Goal: Use online tool/utility: Utilize a website feature to perform a specific function

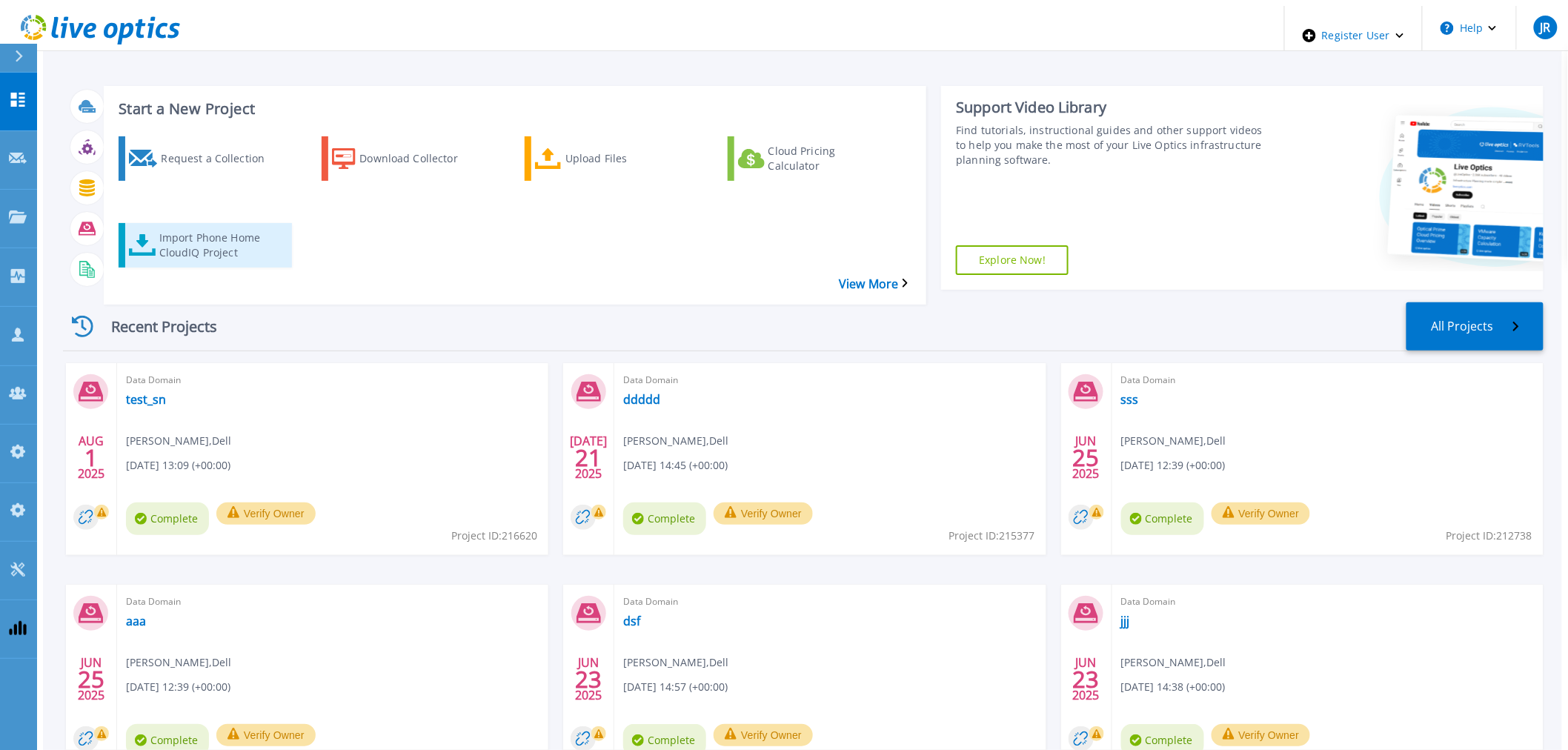
click at [129, 235] on icon at bounding box center [142, 245] width 27 height 21
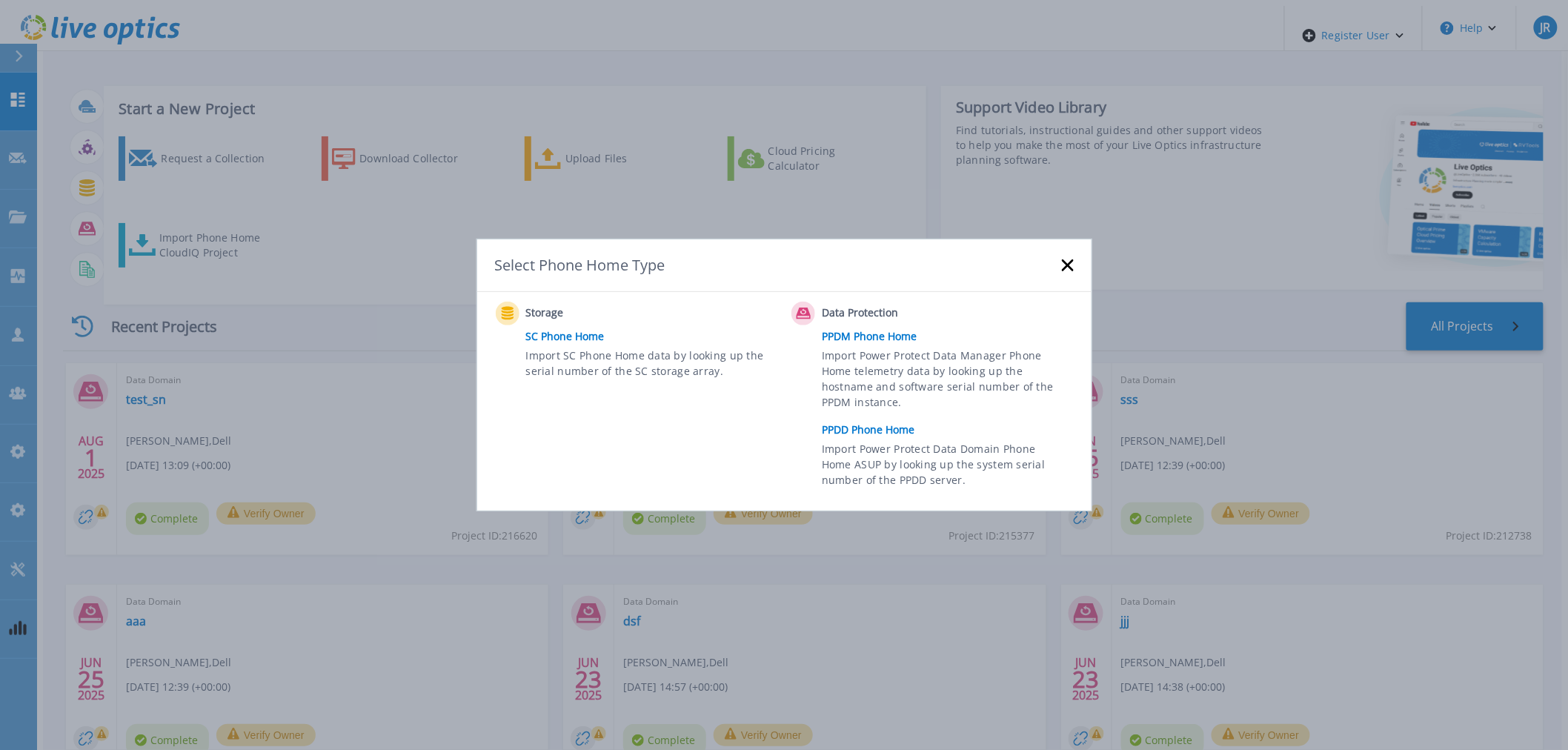
click at [880, 430] on link "PPDD Phone Home" at bounding box center [951, 430] width 259 height 22
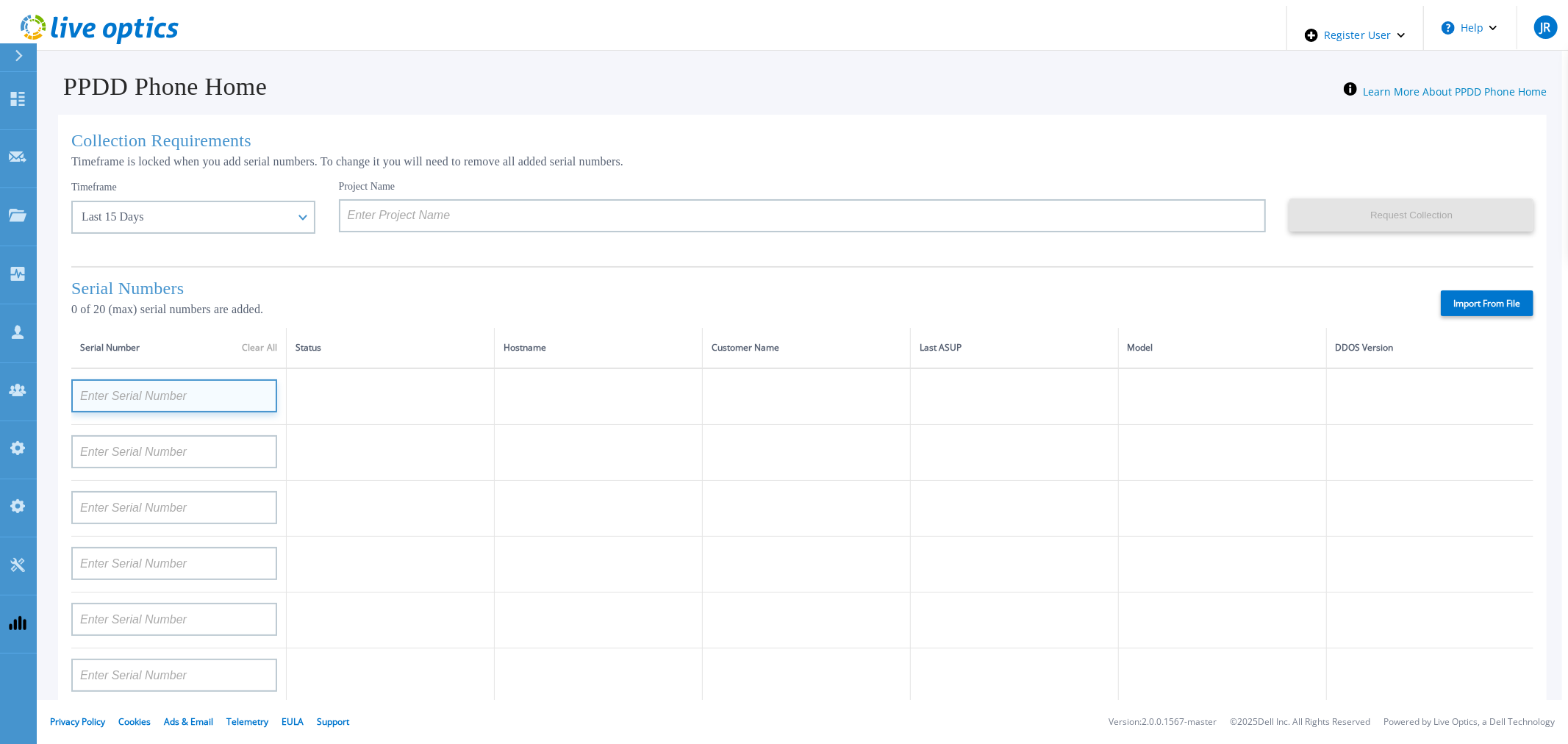
click at [160, 412] on input at bounding box center [174, 396] width 206 height 33
paste input "APM00223613666"
type input "APM00223613666"
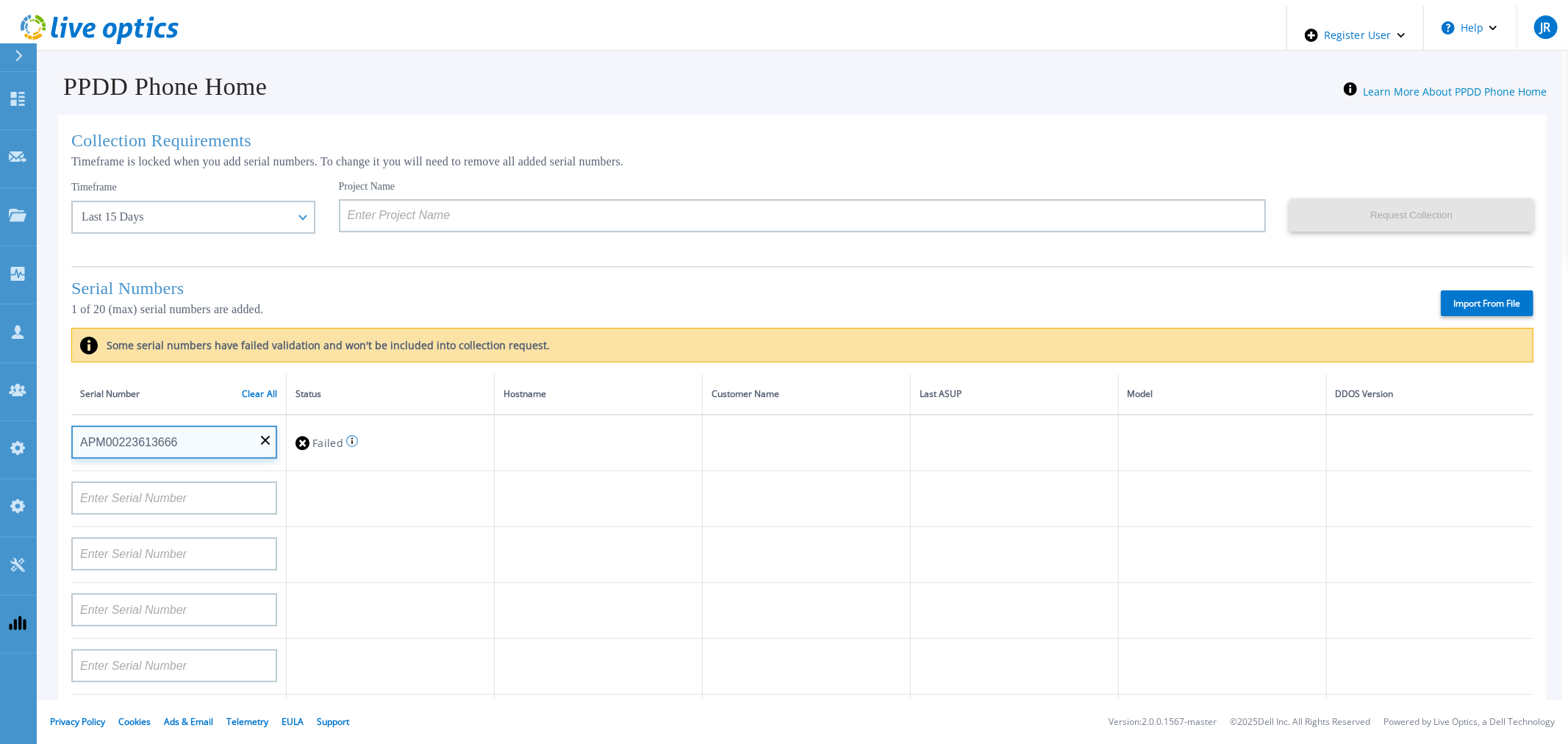
click at [261, 442] on input "APM00223613666" at bounding box center [174, 442] width 206 height 33
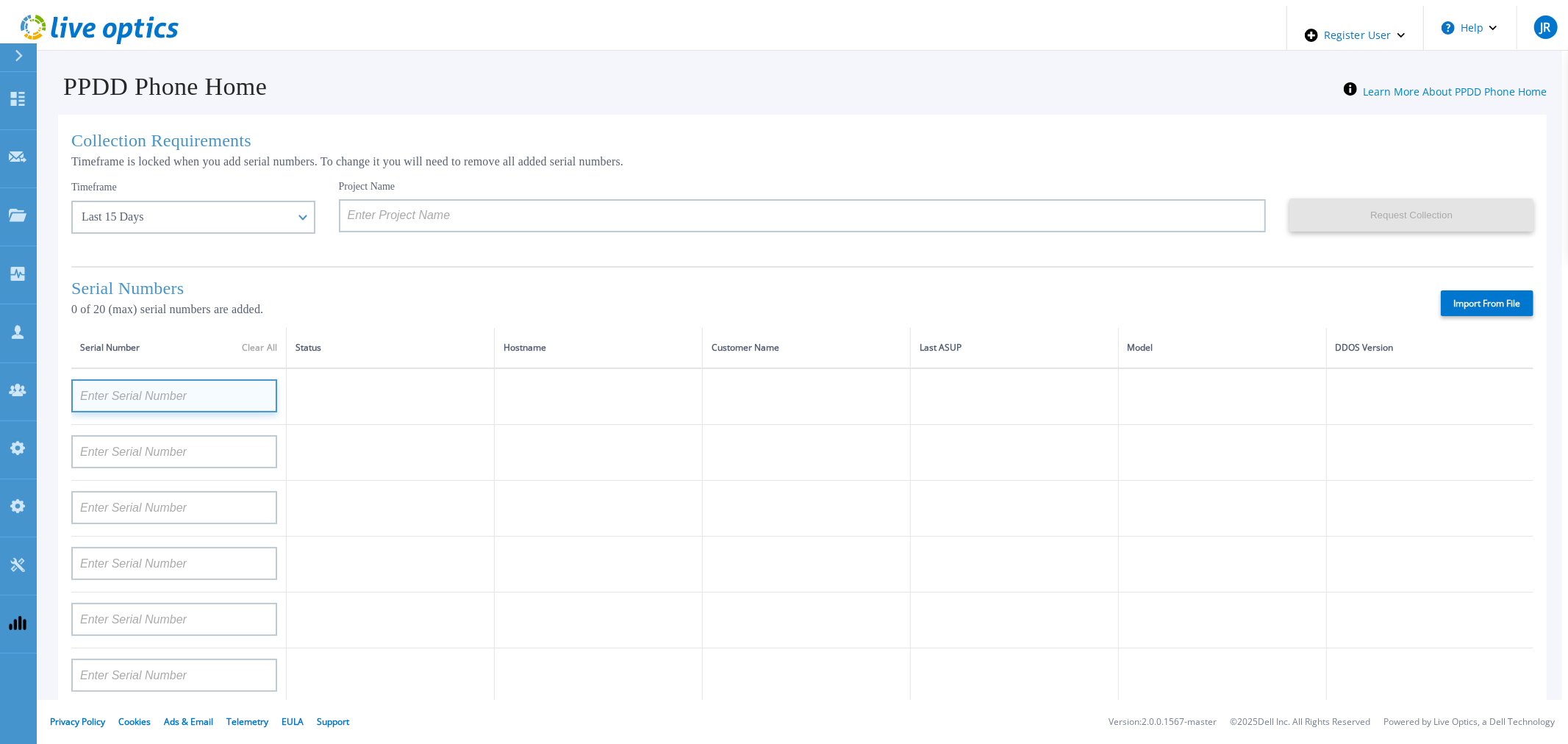
paste input "APM00211700095"
type input "APM00211700095"
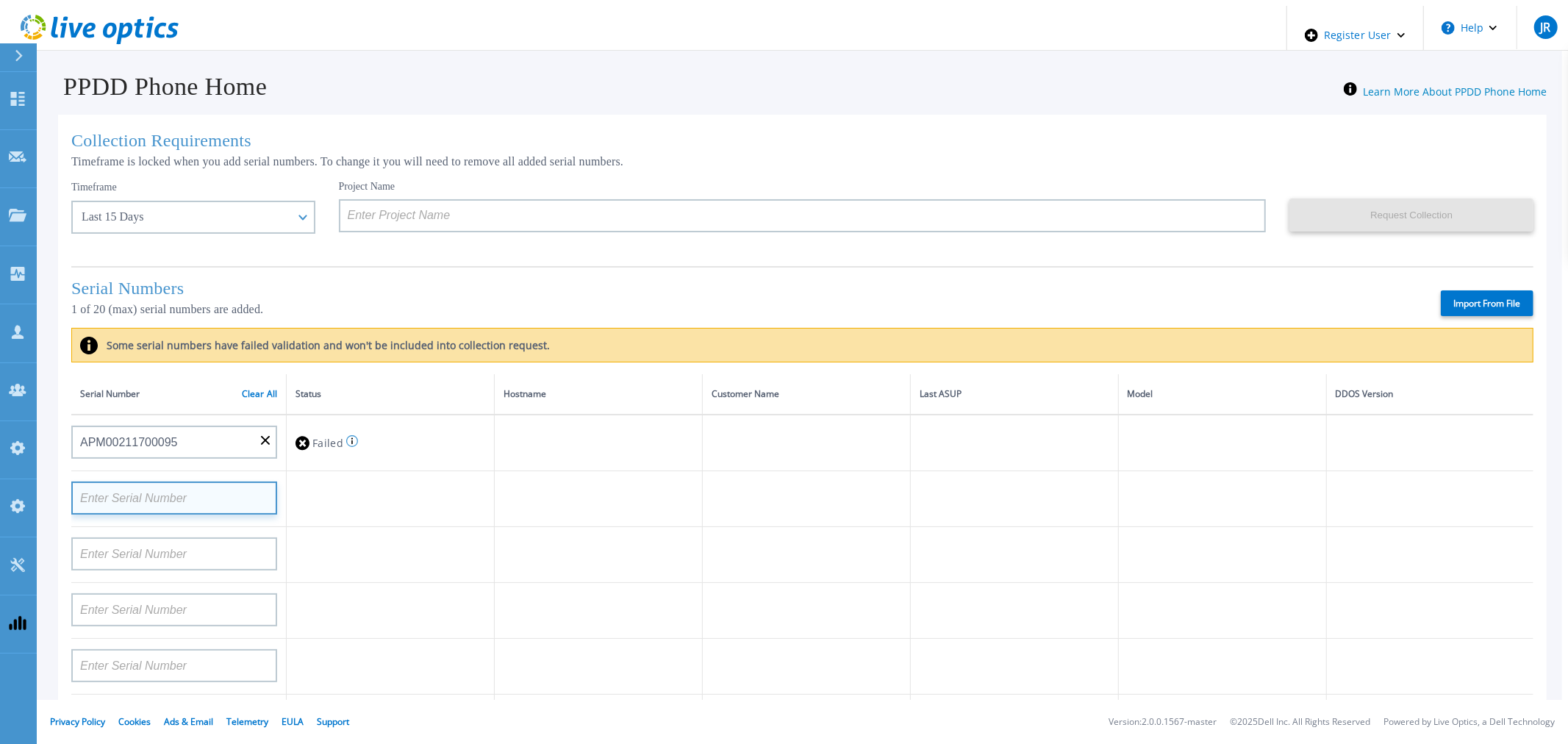
click at [186, 499] on input at bounding box center [174, 498] width 206 height 33
paste input "APM00212026971"
type input "APM00212026971"
click at [260, 510] on input "APM00212026971" at bounding box center [174, 498] width 206 height 33
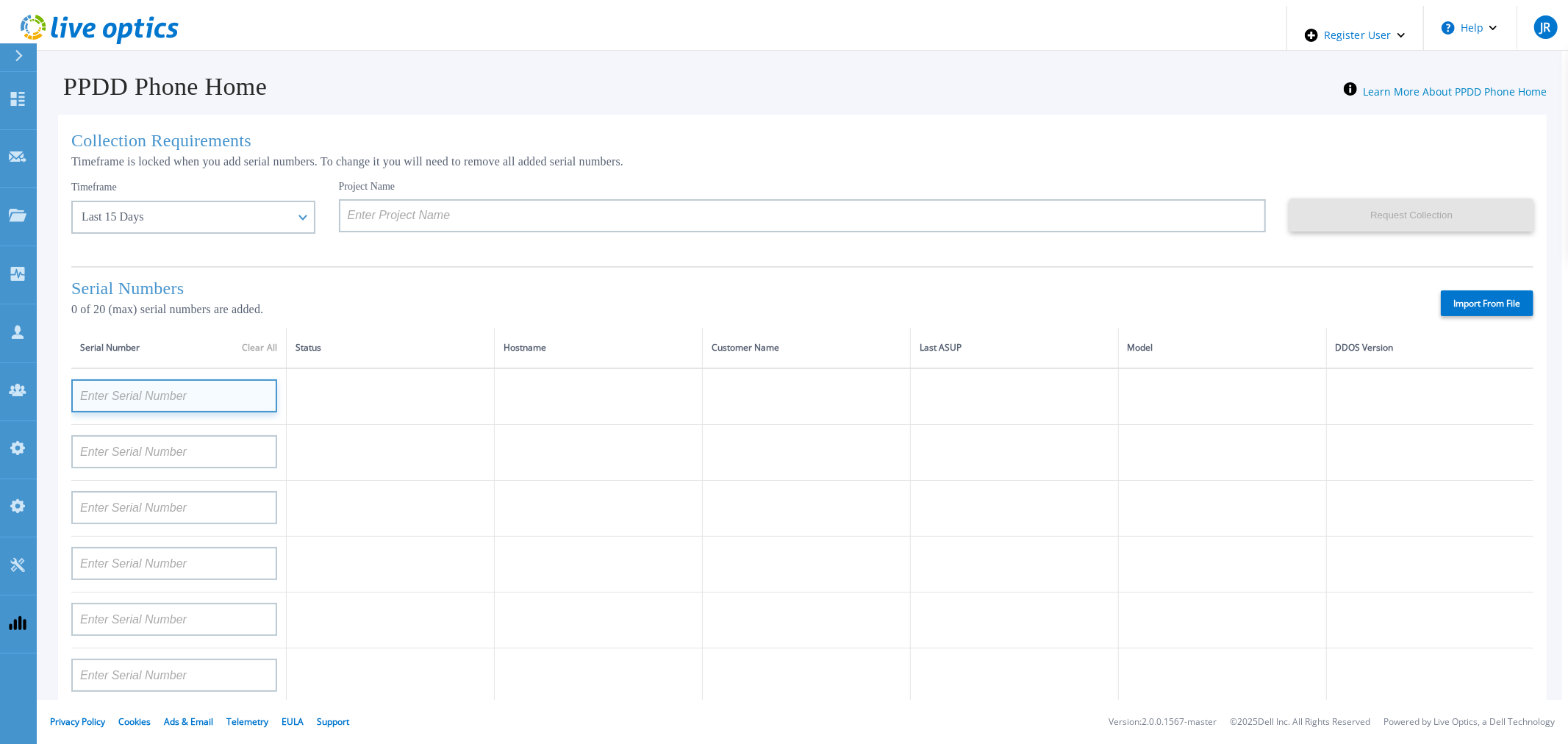
click at [210, 405] on input at bounding box center [174, 396] width 206 height 33
paste input "APM00212026971"
type input "APM00212026971"
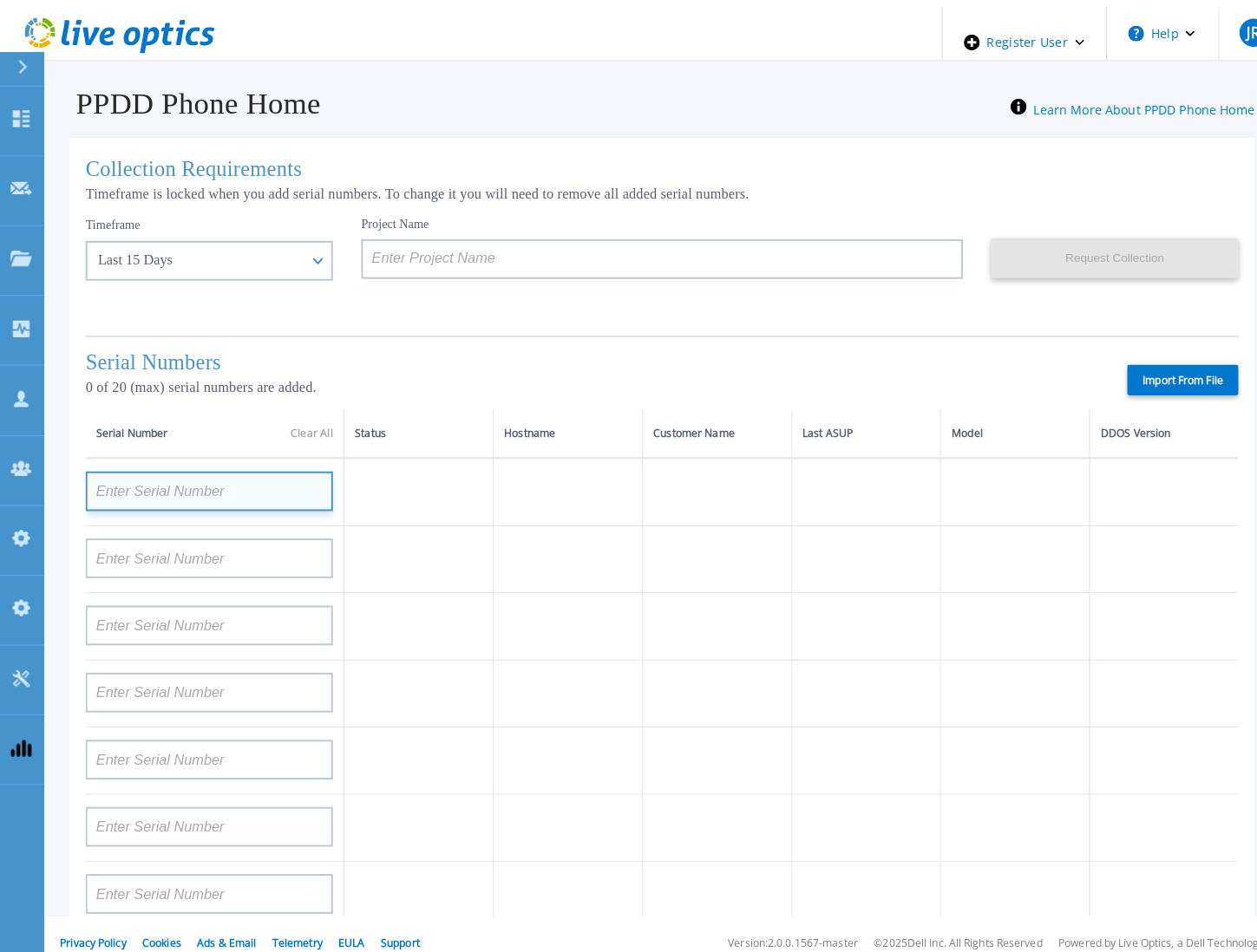
click at [231, 470] on input at bounding box center [205, 482] width 243 height 39
paste input "APM00212026971"
type input "APM00212026971"
paste input "APM00212026971"
type input "APM00212026971"
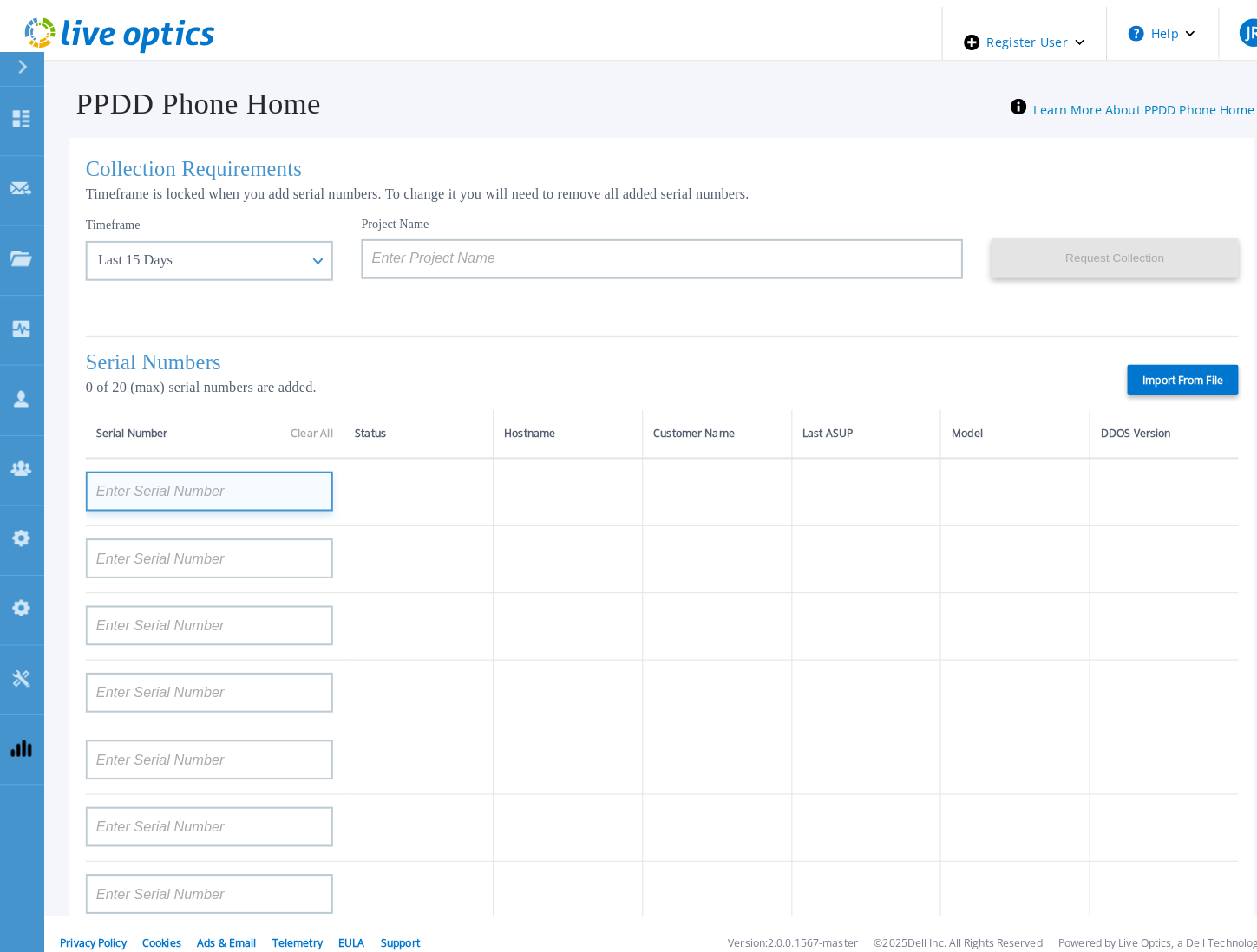
paste input "APM00212026971"
type input "APM00212026971"
paste input "APM00212026971"
type input "APM00212026971"
